Goal: Information Seeking & Learning: Learn about a topic

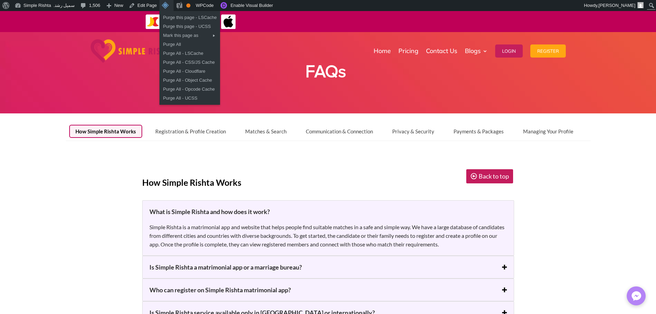
drag, startPoint x: 161, startPoint y: 1, endPoint x: 340, endPoint y: 9, distance: 179.8
click at [340, 9] on div "About WordPress About WordPress Get Involved WordPress.org Documentation Learn …" at bounding box center [328, 5] width 656 height 11
click at [169, 43] on link "Purge All" at bounding box center [189, 44] width 61 height 9
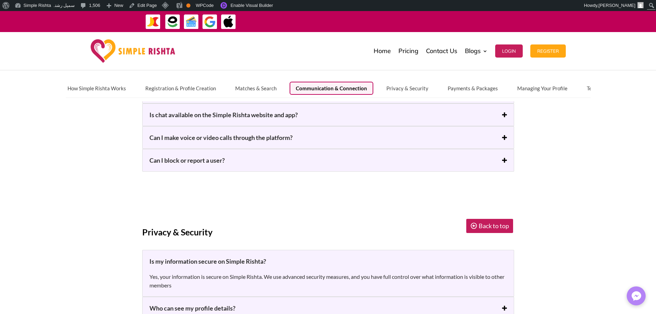
scroll to position [1102, 0]
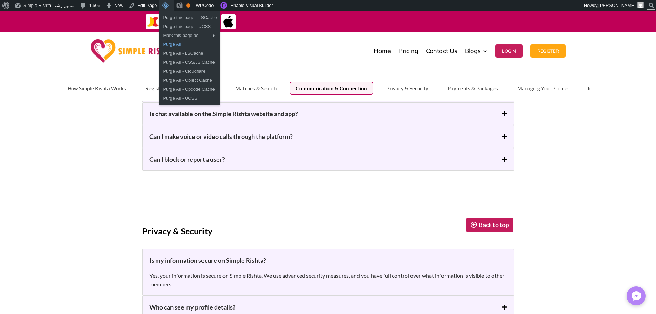
click at [171, 42] on link "Purge All" at bounding box center [189, 44] width 61 height 9
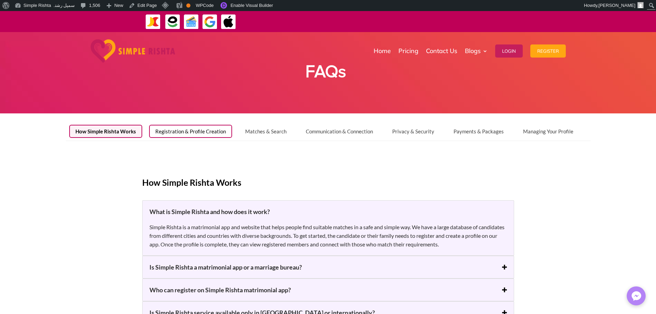
click at [188, 134] on button "Registration & Profile Creation" at bounding box center [190, 131] width 83 height 13
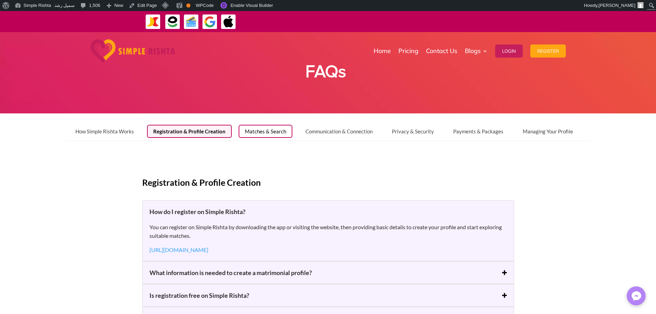
click at [277, 131] on button "Matches & Search" at bounding box center [266, 131] width 54 height 13
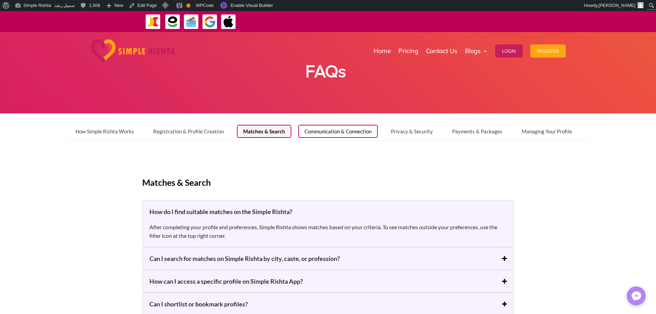
click at [324, 131] on button "Communication & Connection" at bounding box center [338, 131] width 80 height 13
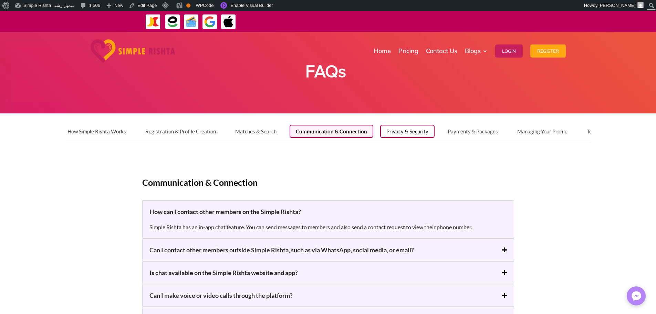
click at [387, 130] on button "Privacy & Security" at bounding box center [407, 131] width 54 height 13
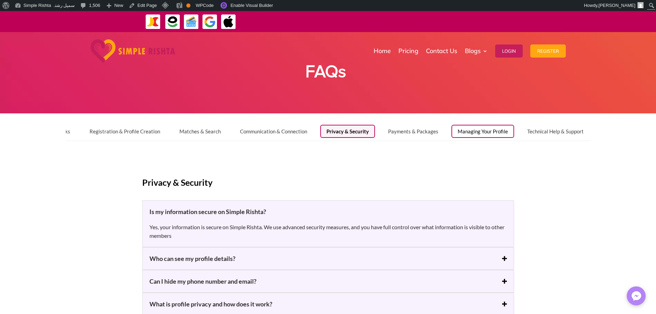
scroll to position [0, 63]
click at [420, 134] on button "Payments & Packages" at bounding box center [413, 131] width 63 height 13
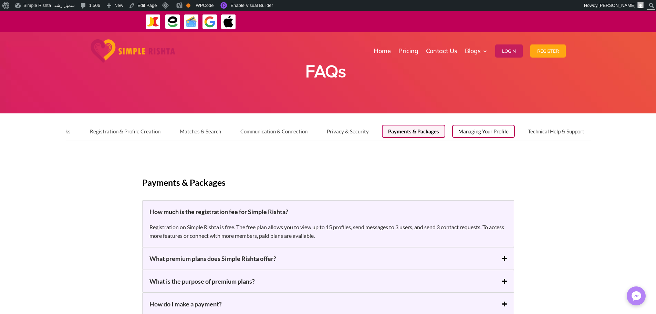
click at [476, 134] on button "Managing Your Profile" at bounding box center [483, 131] width 63 height 13
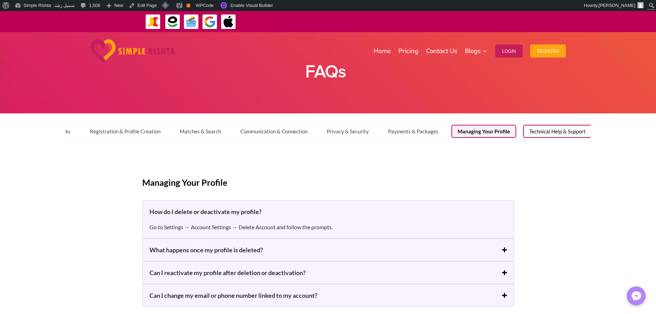
click at [536, 134] on button "Technical Help & Support" at bounding box center [557, 131] width 69 height 13
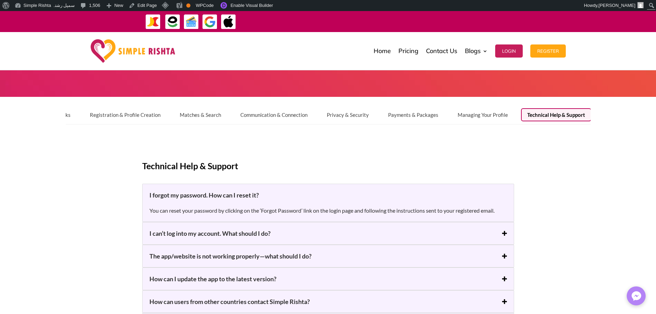
scroll to position [0, 0]
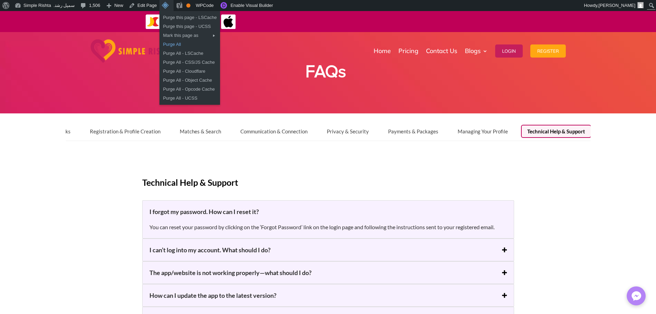
click at [170, 42] on link "Purge All" at bounding box center [189, 44] width 61 height 9
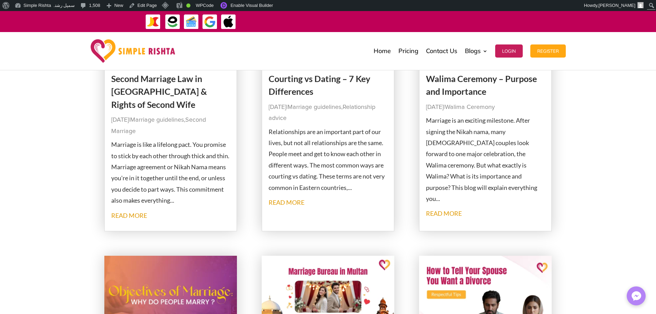
scroll to position [275, 0]
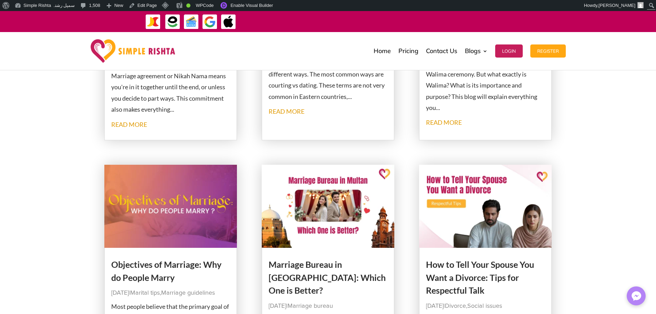
click at [293, 115] on link "read more" at bounding box center [287, 111] width 36 height 8
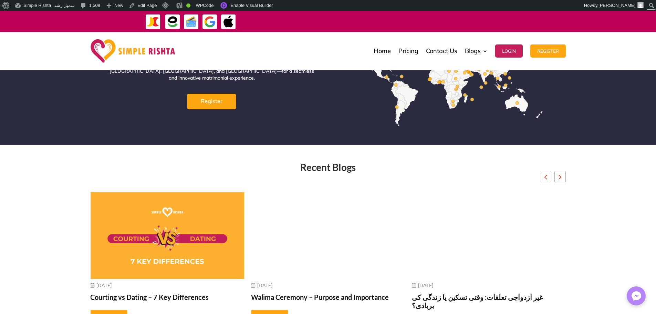
scroll to position [2564, 0]
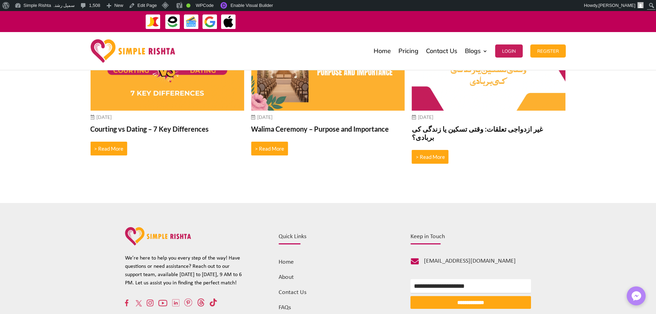
click at [286, 304] on link "FAQs" at bounding box center [285, 307] width 12 height 7
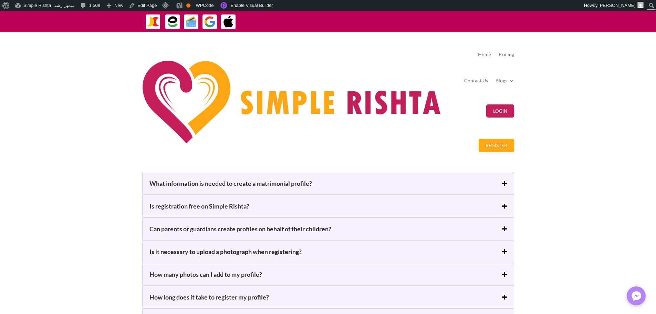
scroll to position [310, 0]
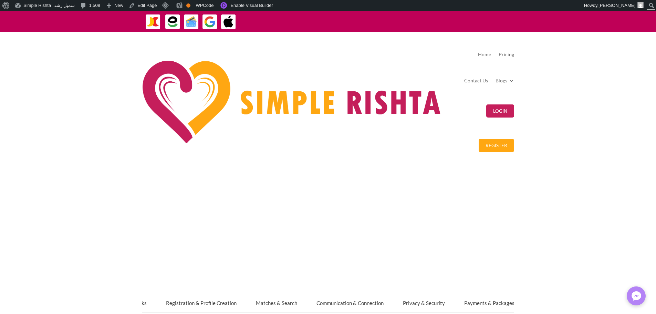
scroll to position [19, 0]
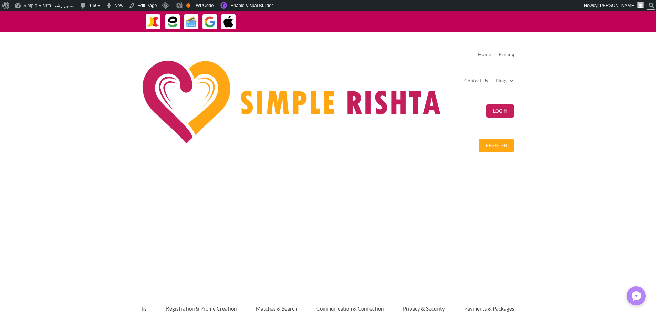
click at [527, 302] on button "Managing Your Profile" at bounding box center [558, 308] width 63 height 13
click at [458, 302] on button "Payments & Packages" at bounding box center [489, 308] width 63 height 13
click at [397, 302] on button "Privacy & Security" at bounding box center [424, 308] width 54 height 13
click at [311, 302] on button "Communication & Connection" at bounding box center [351, 308] width 80 height 13
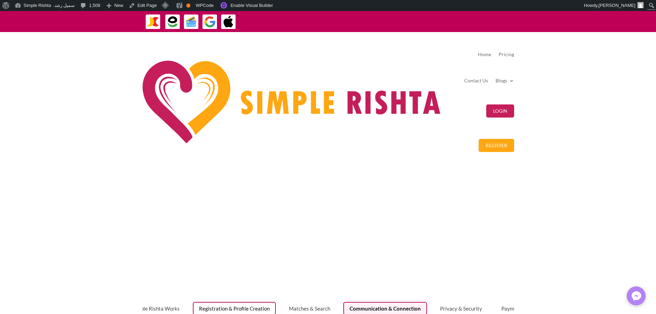
scroll to position [0, 7]
click at [306, 302] on button "Matches & Search" at bounding box center [333, 308] width 54 height 13
click at [223, 302] on button "Registration & Profile Creation" at bounding box center [264, 308] width 83 height 13
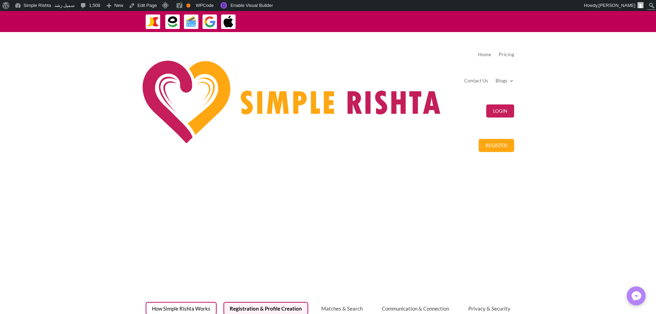
click at [146, 302] on button "How Simple Rishta Works" at bounding box center [181, 308] width 71 height 13
click at [225, 302] on button "Registration & Profile Creation" at bounding box center [266, 308] width 83 height 13
click at [315, 302] on button "Matches & Search" at bounding box center [342, 308] width 54 height 13
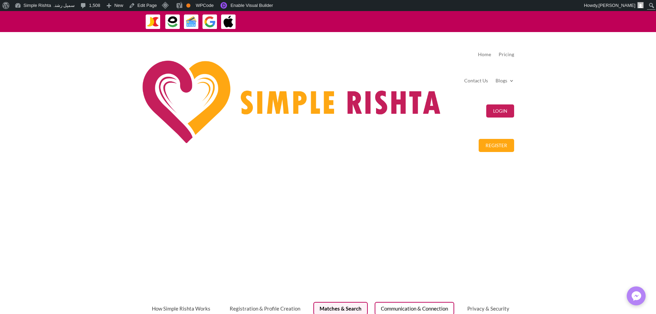
click at [375, 302] on button "Communication & Connection" at bounding box center [415, 308] width 80 height 13
click at [456, 302] on button "Privacy & Security" at bounding box center [483, 308] width 54 height 13
click at [459, 302] on button "Payments & Packages" at bounding box center [490, 308] width 63 height 13
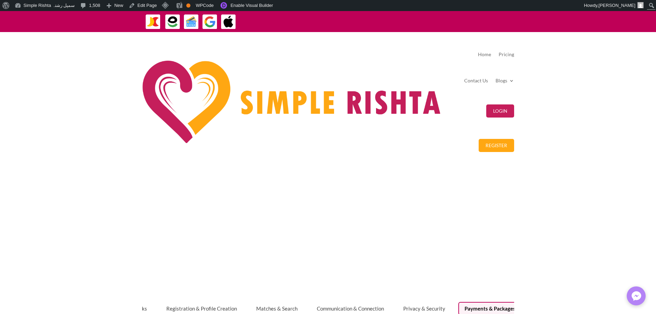
click at [528, 302] on button "Managing Your Profile" at bounding box center [559, 308] width 63 height 13
click at [599, 302] on button "Technical Help & Support" at bounding box center [633, 308] width 69 height 13
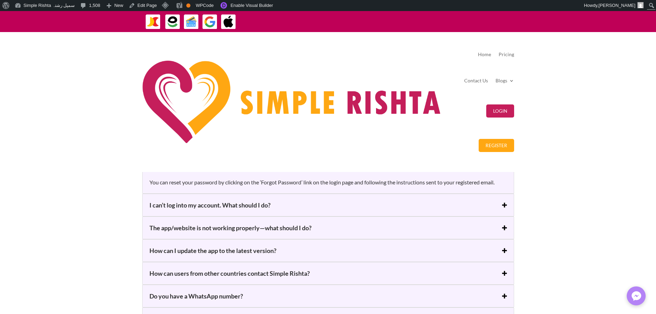
scroll to position [260, 0]
